Goal: Task Accomplishment & Management: Use online tool/utility

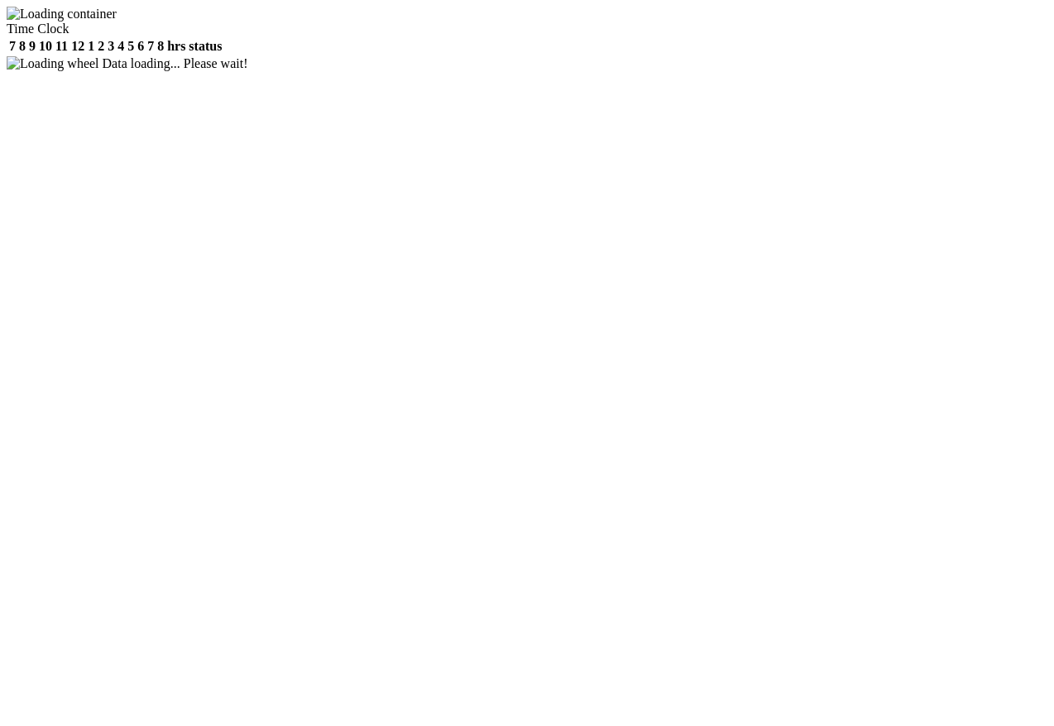
click at [69, 26] on link "Time Clock" at bounding box center [38, 29] width 62 height 14
type input "101500"
click at [295, 206] on button "1" at bounding box center [304, 214] width 19 height 17
click at [343, 293] on input "Submit" at bounding box center [318, 284] width 47 height 17
drag, startPoint x: 889, startPoint y: 149, endPoint x: 761, endPoint y: 210, distance: 142.2
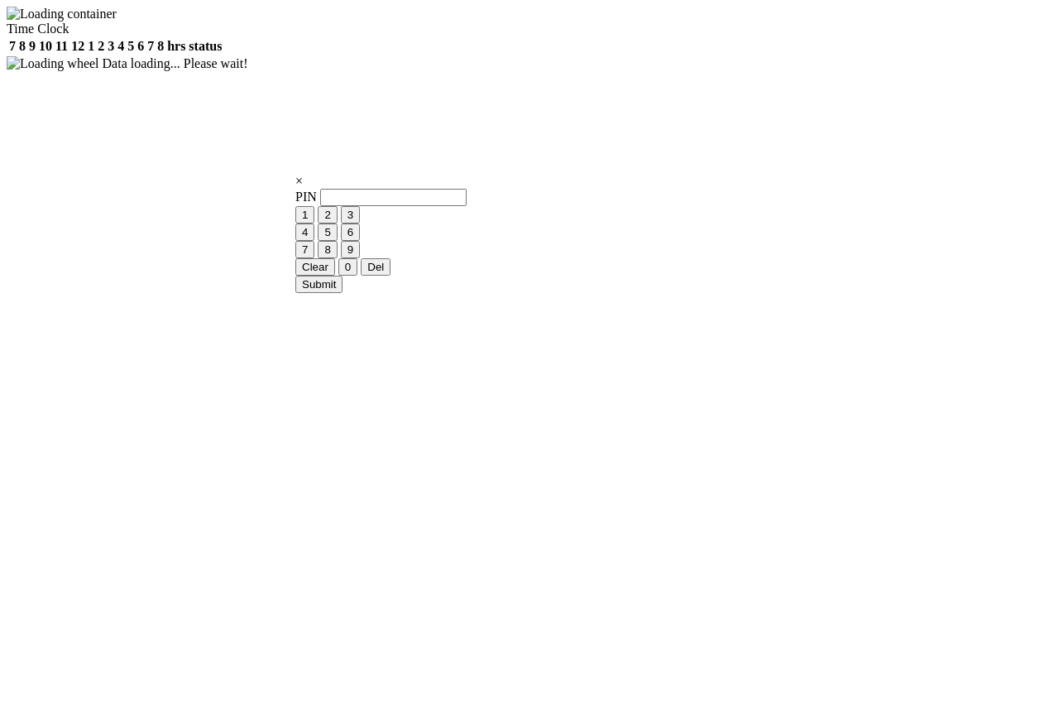
click at [888, 151] on div at bounding box center [534, 434] width 1054 height 726
click at [69, 29] on link "Time Clock" at bounding box center [38, 29] width 62 height 14
type input "101500"
click at [343, 293] on input "Submit" at bounding box center [318, 284] width 47 height 17
click at [314, 223] on button "1" at bounding box center [304, 214] width 19 height 17
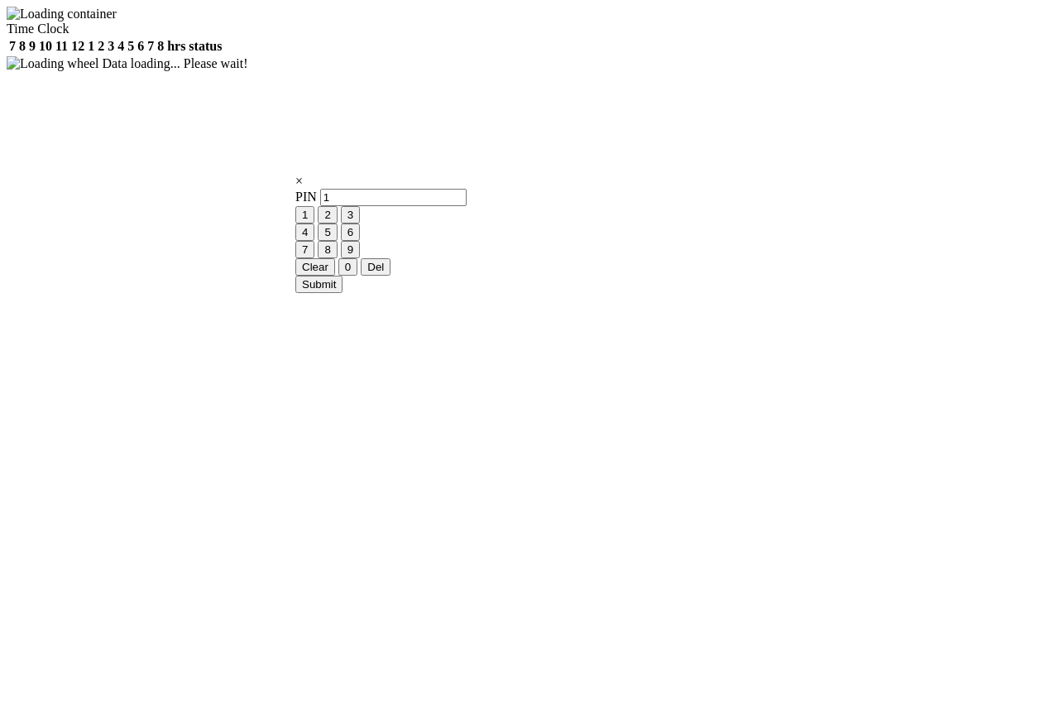
click at [358, 276] on button "0" at bounding box center [347, 266] width 19 height 17
click at [314, 223] on button "1" at bounding box center [304, 214] width 19 height 17
click at [337, 241] on button "5" at bounding box center [327, 231] width 19 height 17
click at [358, 276] on button "0" at bounding box center [347, 266] width 19 height 17
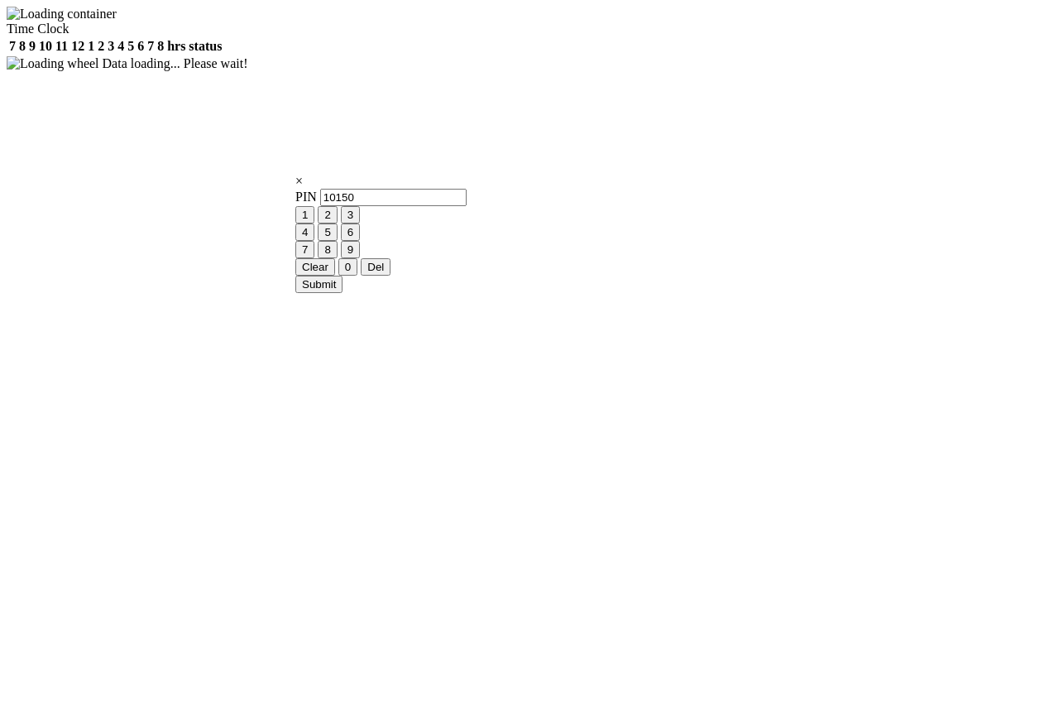
type input "101500"
click at [343, 293] on input "Submit" at bounding box center [318, 284] width 47 height 17
click at [17, 55] on th "7" at bounding box center [12, 46] width 8 height 17
click at [223, 55] on th "status" at bounding box center [205, 46] width 35 height 17
click at [186, 55] on th "hrs" at bounding box center [176, 46] width 20 height 17
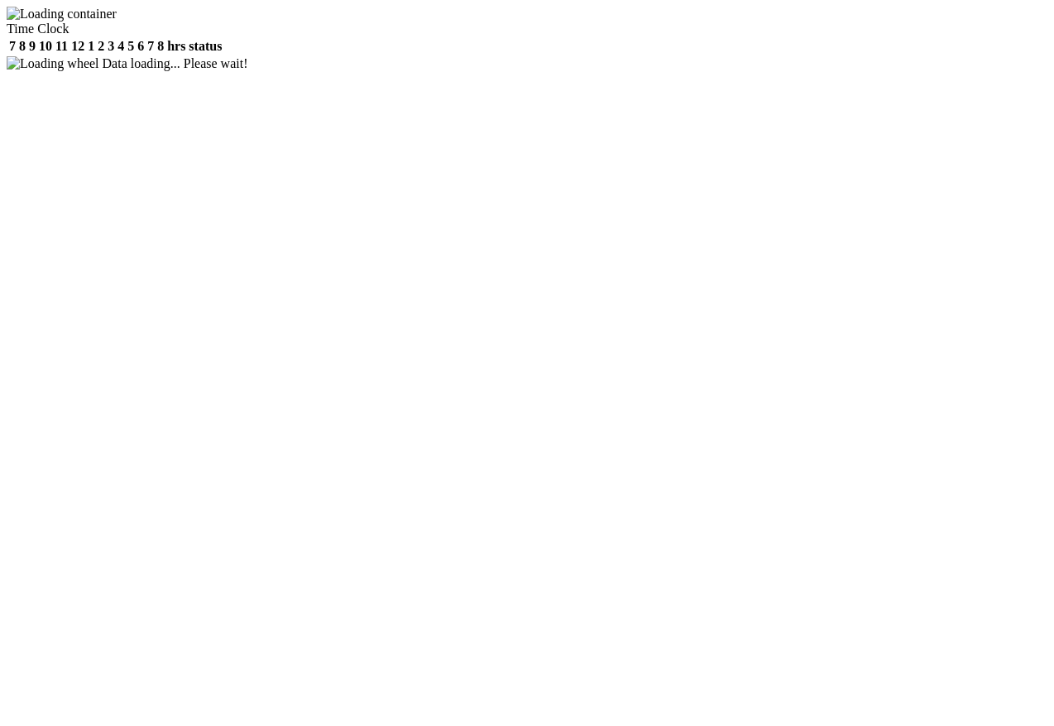
click at [69, 26] on link "Time Clock" at bounding box center [38, 29] width 62 height 14
click at [314, 223] on button "1" at bounding box center [304, 214] width 19 height 17
click at [358, 276] on button "0" at bounding box center [347, 266] width 19 height 17
click at [314, 223] on button "1" at bounding box center [304, 214] width 19 height 17
click at [337, 241] on button "5" at bounding box center [327, 231] width 19 height 17
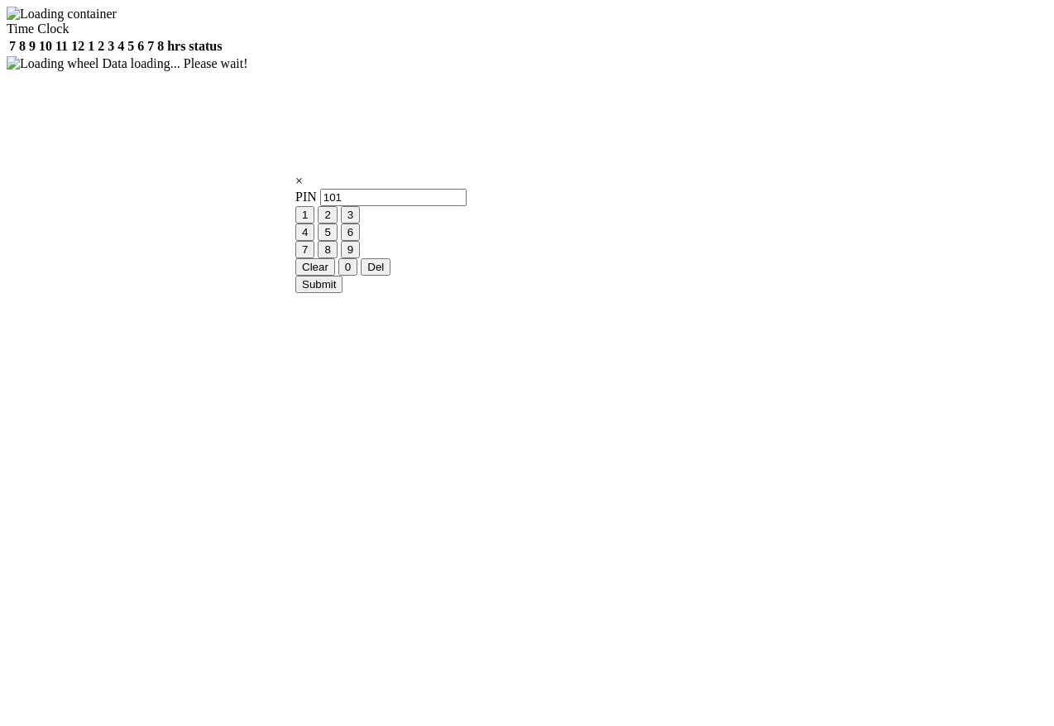
type input "1015"
click at [343, 293] on input "Submit" at bounding box center [318, 284] width 47 height 17
click at [1010, 172] on div at bounding box center [534, 434] width 1054 height 726
click at [69, 31] on link "Time Clock" at bounding box center [38, 29] width 62 height 14
click at [314, 223] on button "1" at bounding box center [304, 214] width 19 height 17
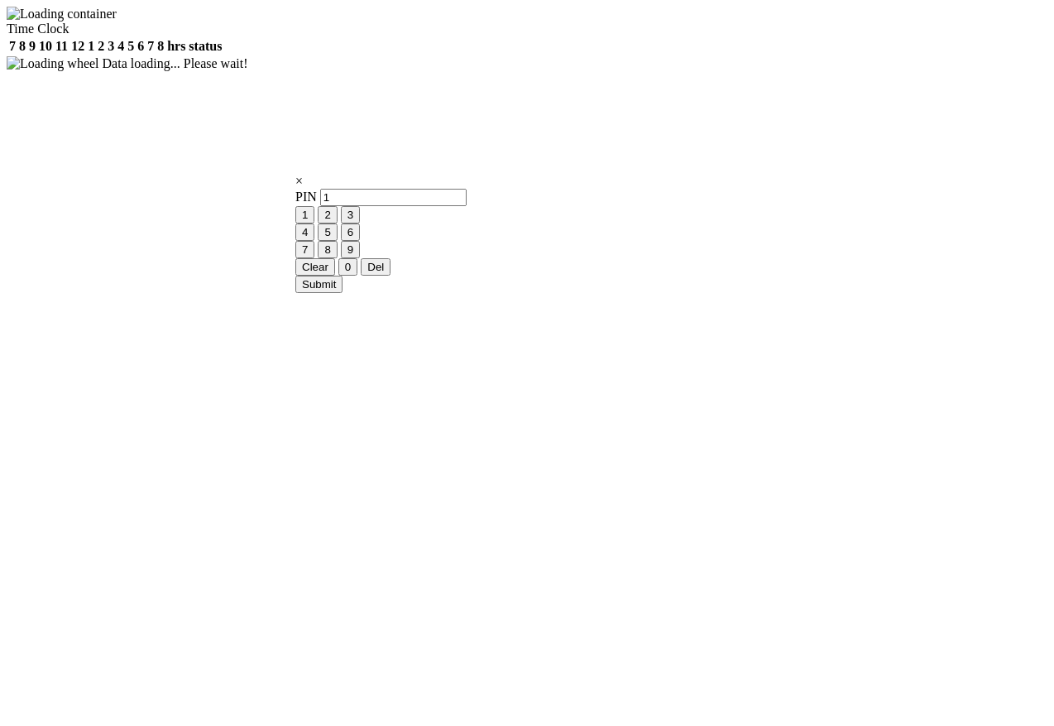
drag, startPoint x: 516, startPoint y: 286, endPoint x: 703, endPoint y: 277, distance: 188.1
click at [337, 223] on button "2" at bounding box center [327, 214] width 19 height 17
click at [360, 223] on button "3" at bounding box center [350, 214] width 19 height 17
drag, startPoint x: 394, startPoint y: 318, endPoint x: 494, endPoint y: 332, distance: 101.1
click at [314, 241] on button "4" at bounding box center [304, 231] width 19 height 17
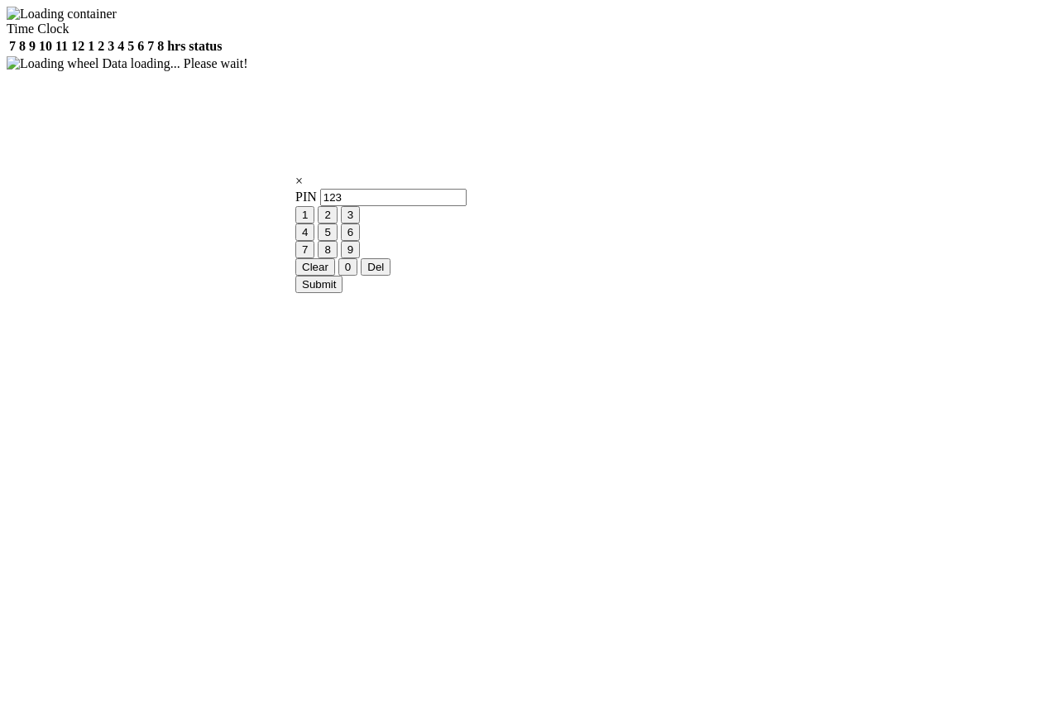
type input "1234"
click at [343, 293] on input "Submit" at bounding box center [318, 284] width 47 height 17
click at [923, 137] on div at bounding box center [534, 434] width 1054 height 726
